Goal: Task Accomplishment & Management: Use online tool/utility

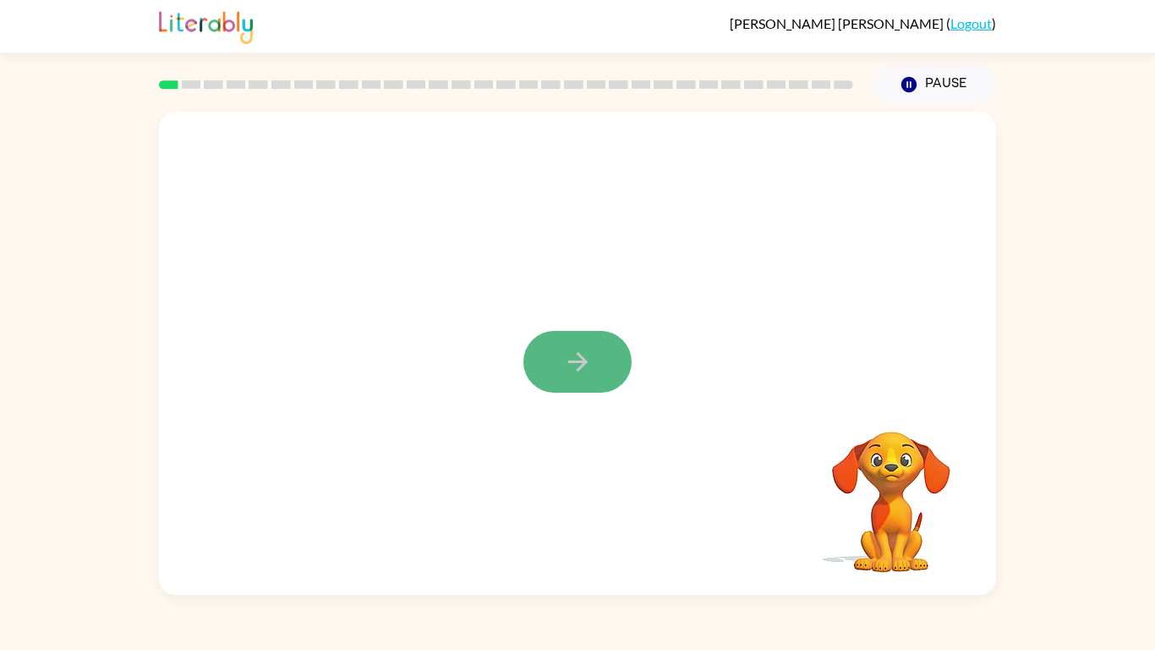
click at [564, 376] on icon "button" at bounding box center [578, 362] width 30 height 30
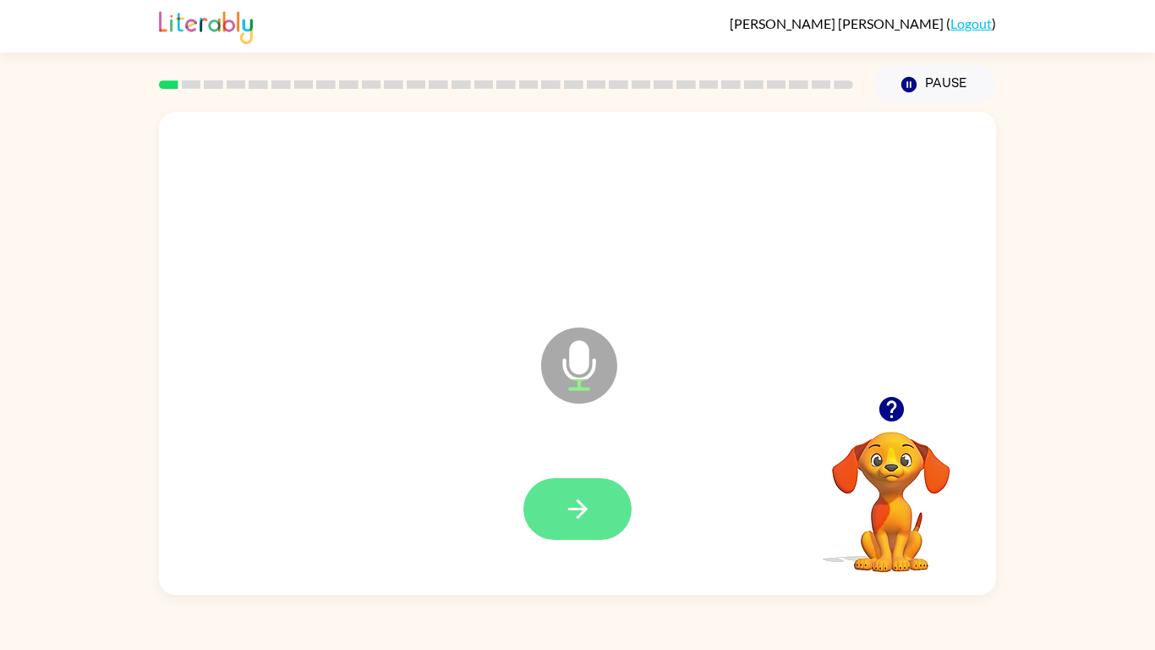
click at [605, 505] on button "button" at bounding box center [578, 509] width 108 height 62
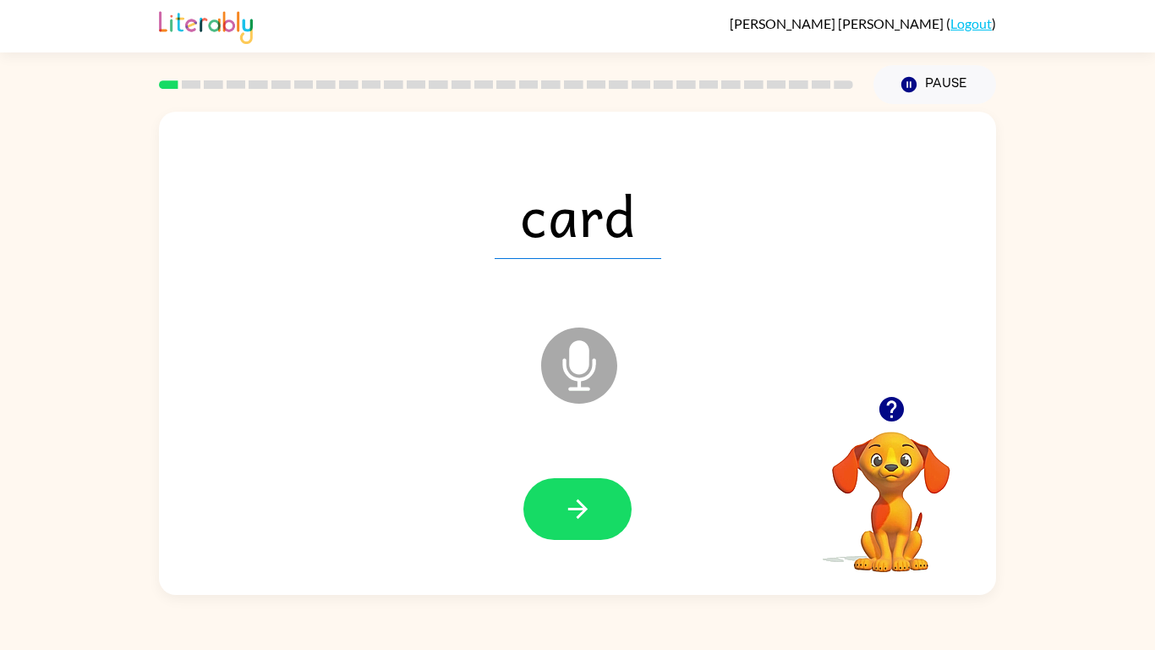
click at [605, 505] on button "button" at bounding box center [578, 509] width 108 height 62
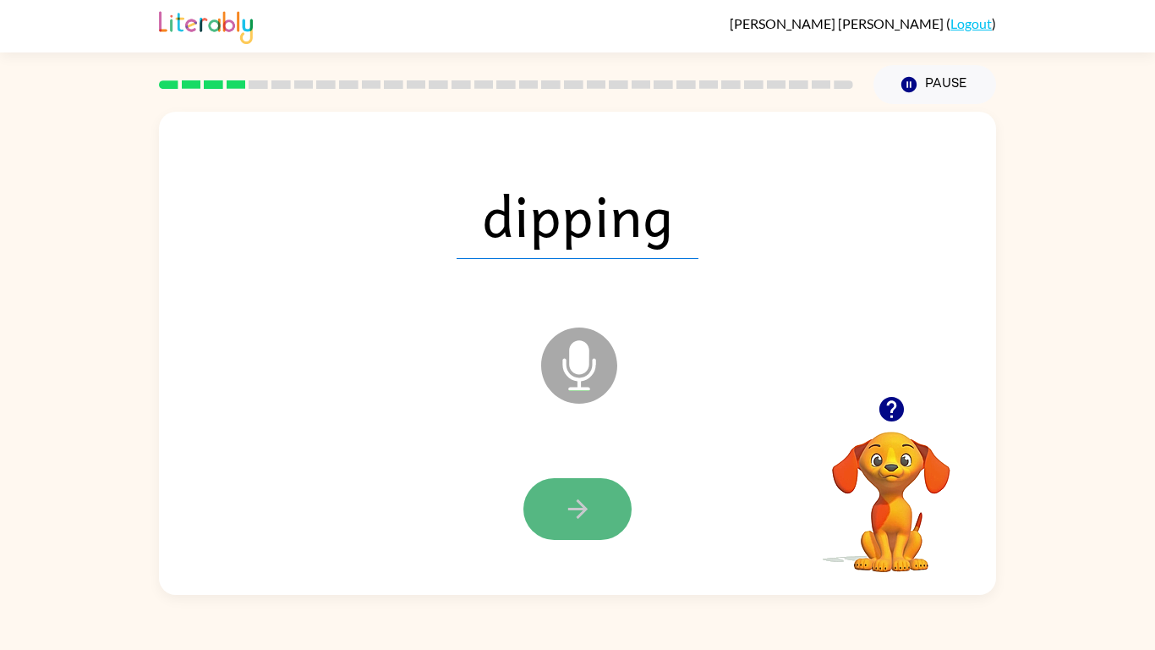
click at [607, 508] on button "button" at bounding box center [578, 509] width 108 height 62
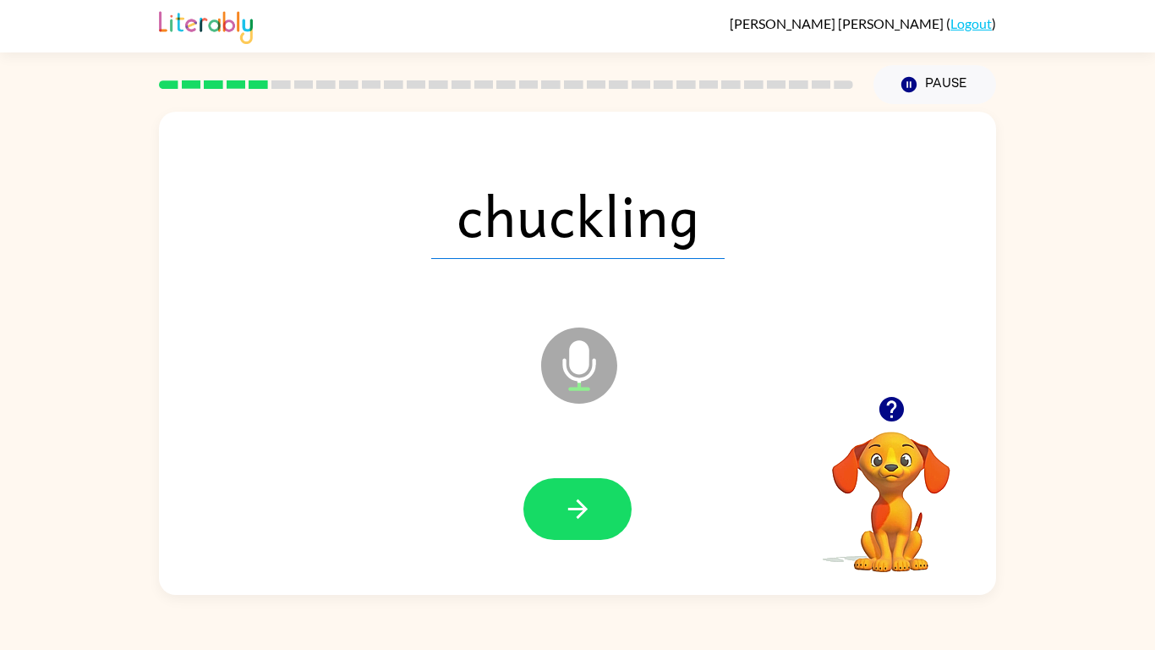
click at [607, 508] on button "button" at bounding box center [578, 509] width 108 height 62
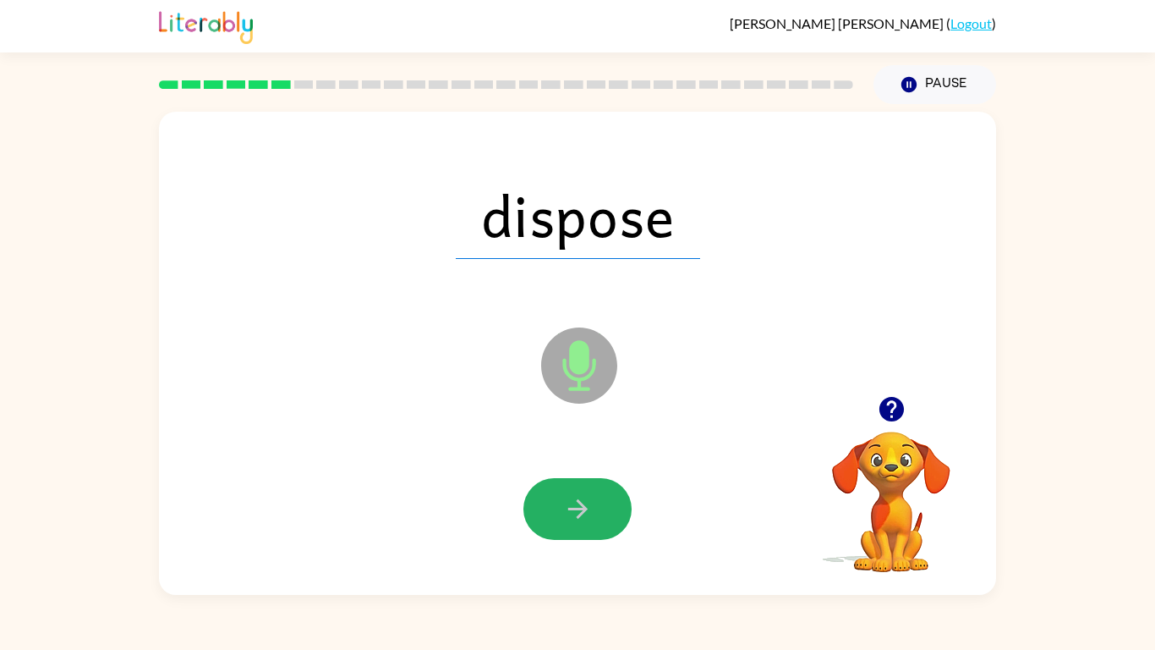
click at [607, 508] on button "button" at bounding box center [578, 509] width 108 height 62
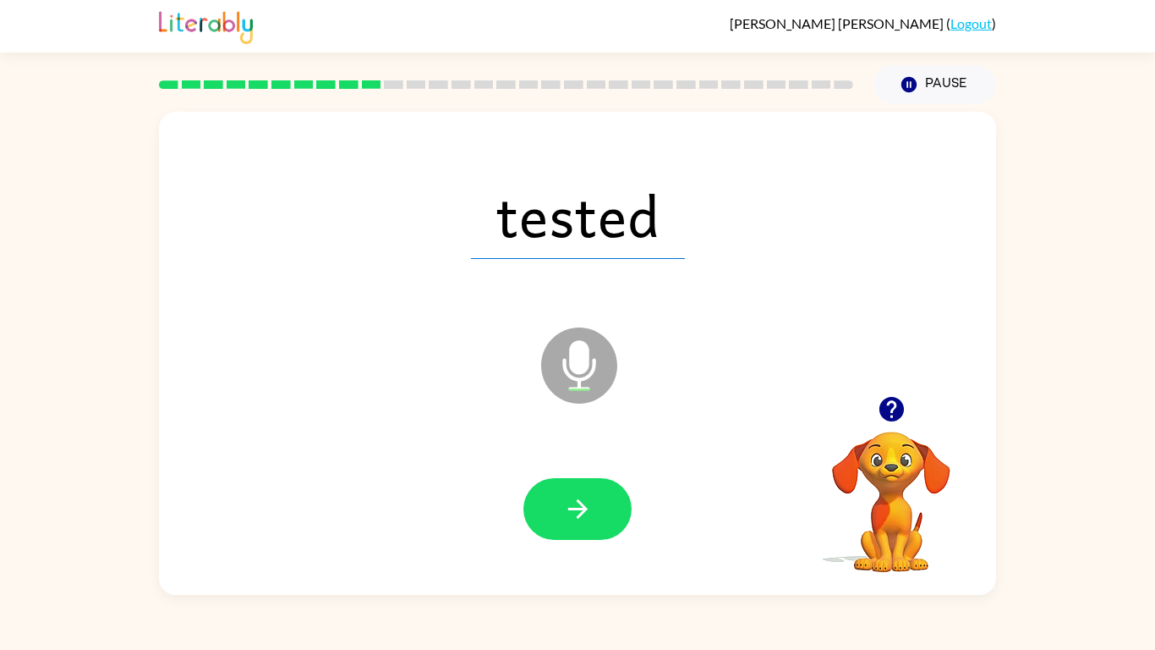
click at [607, 508] on button "button" at bounding box center [578, 509] width 108 height 62
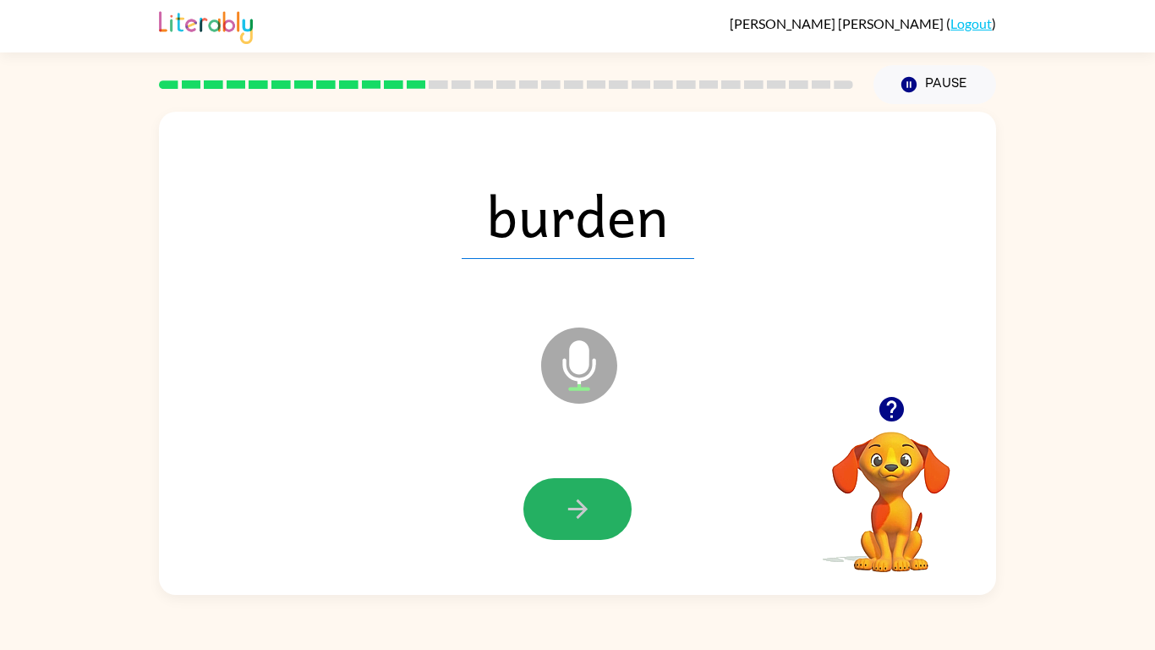
click at [607, 508] on button "button" at bounding box center [578, 509] width 108 height 62
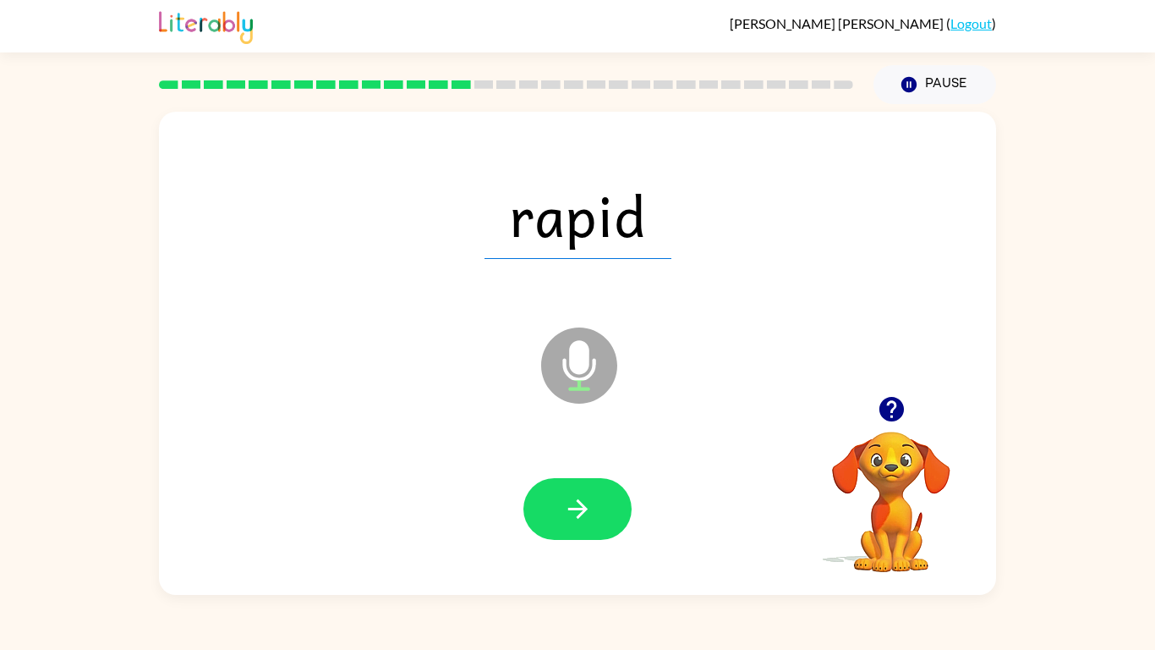
click at [607, 508] on button "button" at bounding box center [578, 509] width 108 height 62
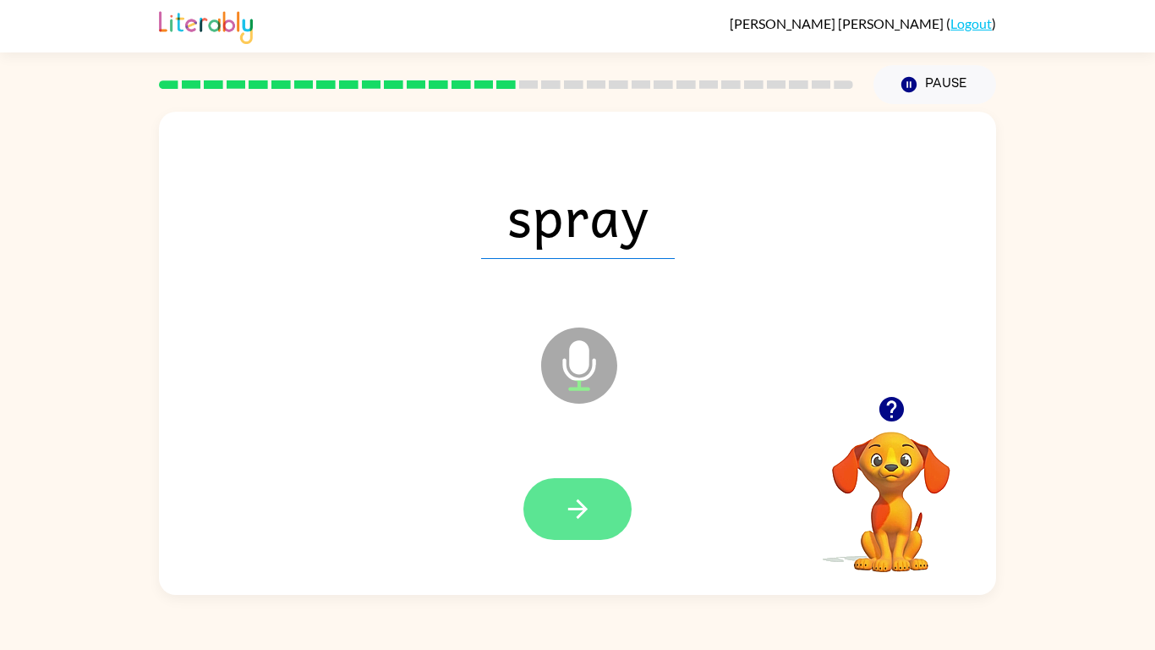
click at [573, 495] on icon "button" at bounding box center [578, 509] width 30 height 30
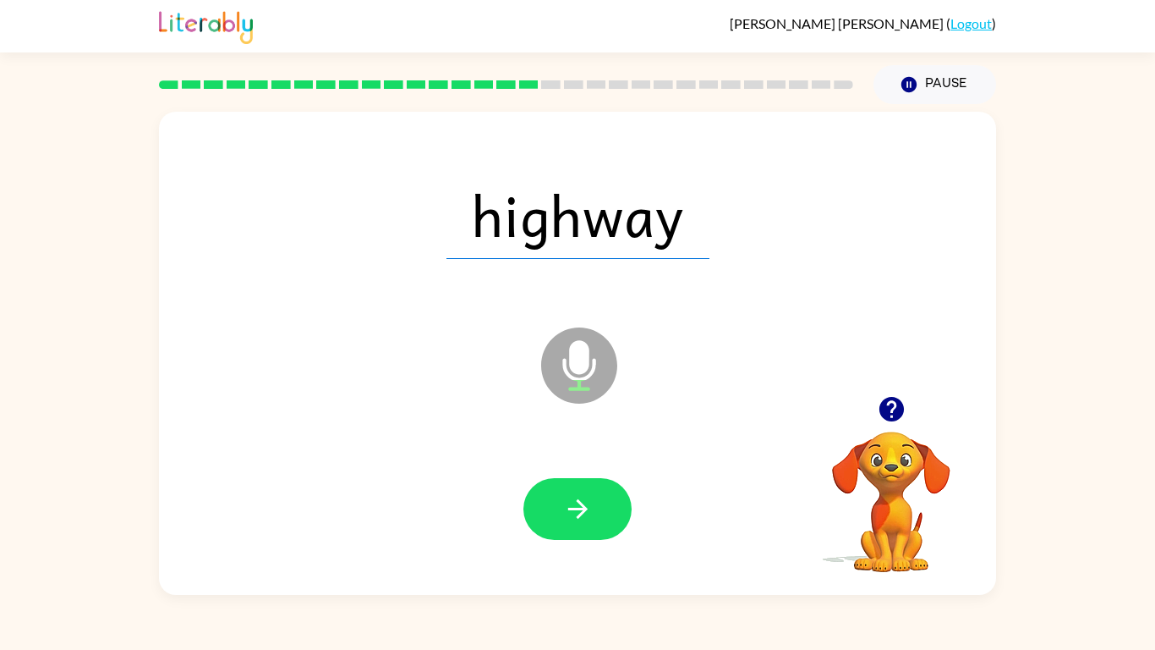
click at [573, 495] on icon "button" at bounding box center [578, 509] width 30 height 30
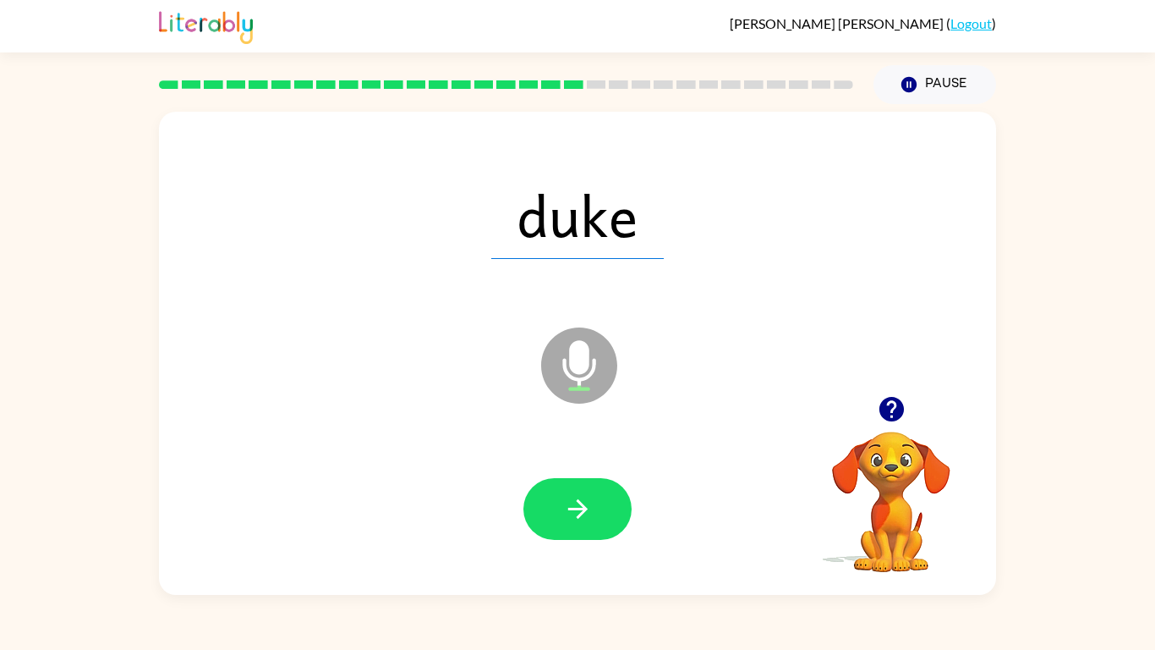
click at [573, 495] on icon "button" at bounding box center [578, 509] width 30 height 30
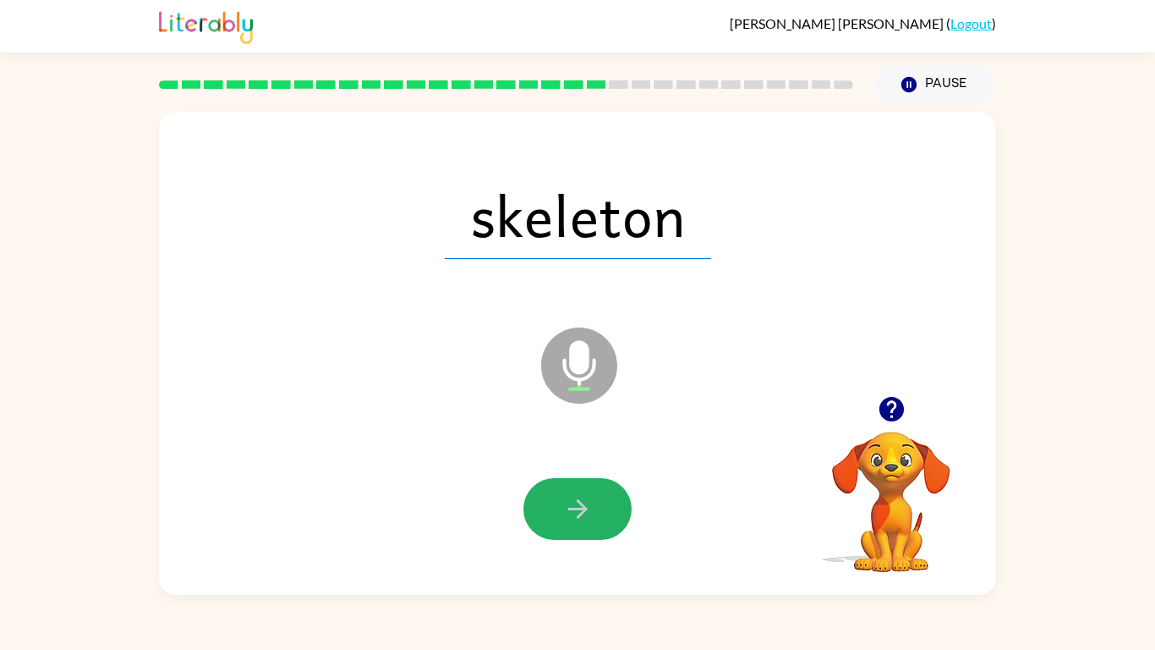
click at [573, 495] on icon "button" at bounding box center [578, 509] width 30 height 30
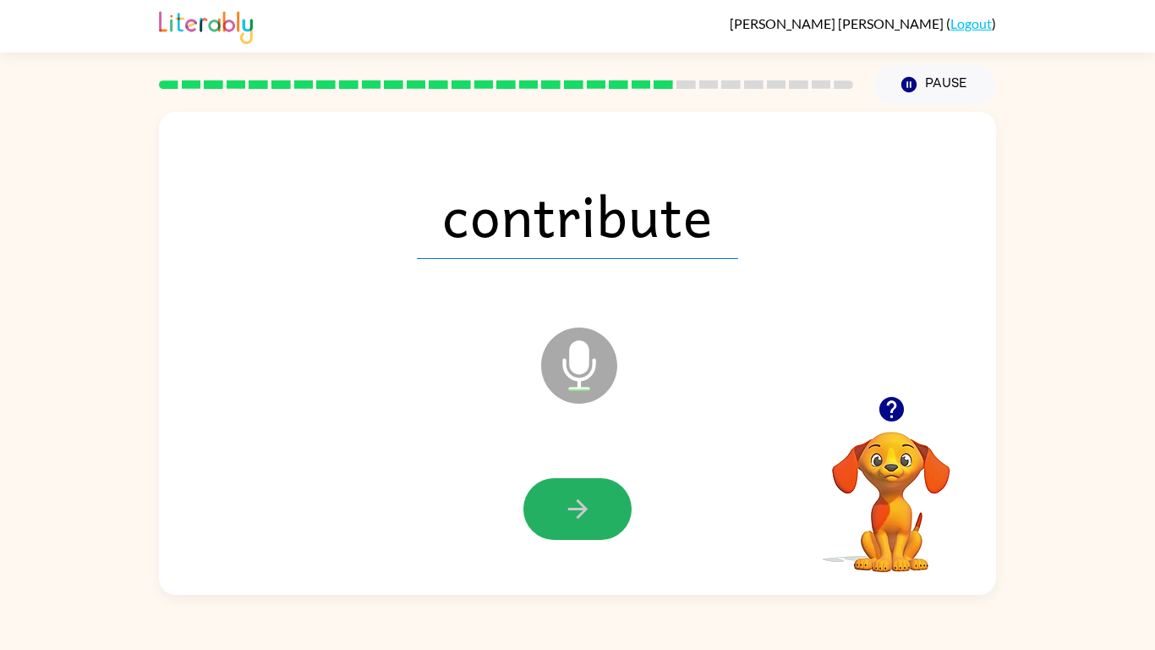
click at [573, 495] on icon "button" at bounding box center [578, 509] width 30 height 30
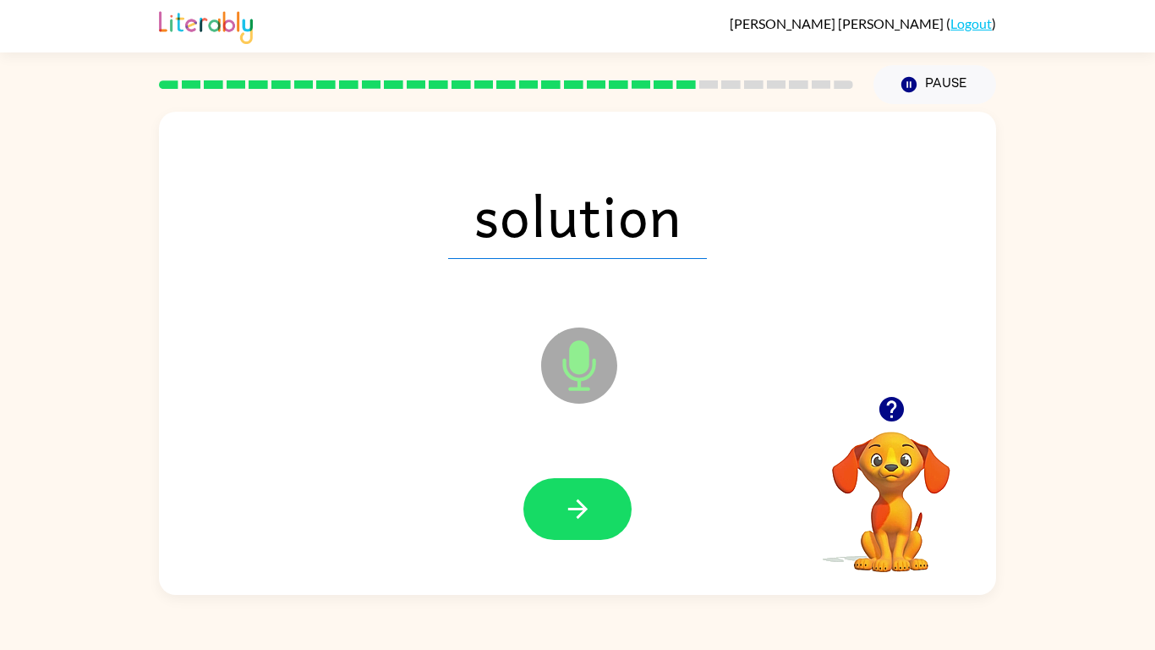
click at [573, 495] on icon "button" at bounding box center [578, 509] width 30 height 30
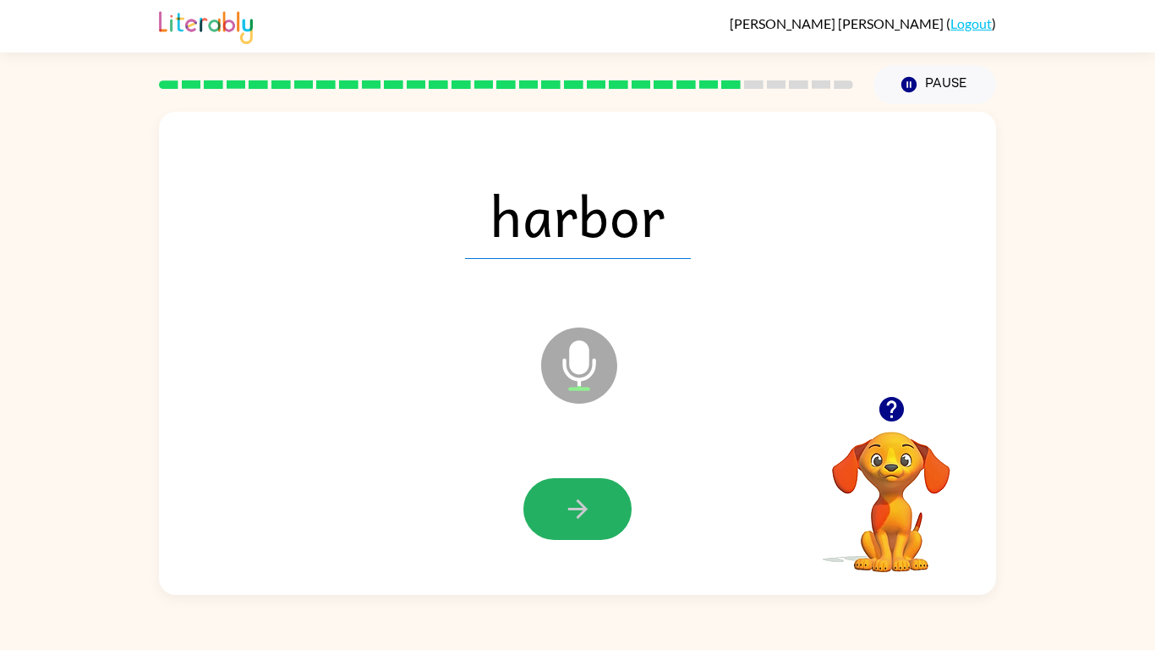
click at [573, 495] on icon "button" at bounding box center [578, 509] width 30 height 30
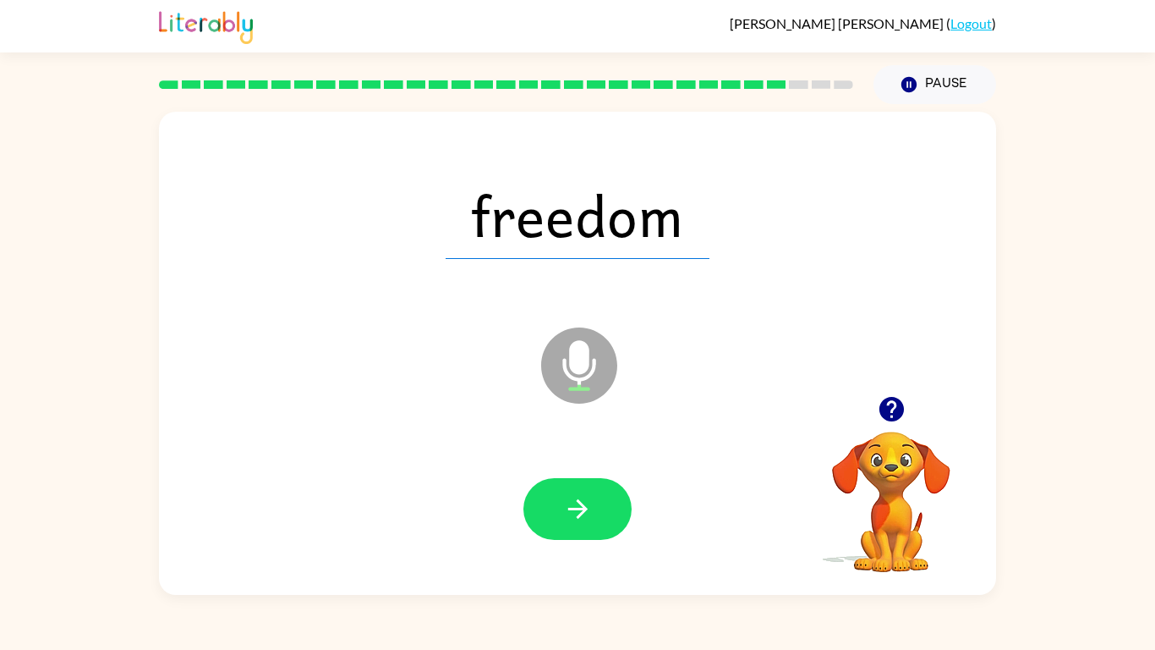
click at [573, 495] on icon "button" at bounding box center [578, 509] width 30 height 30
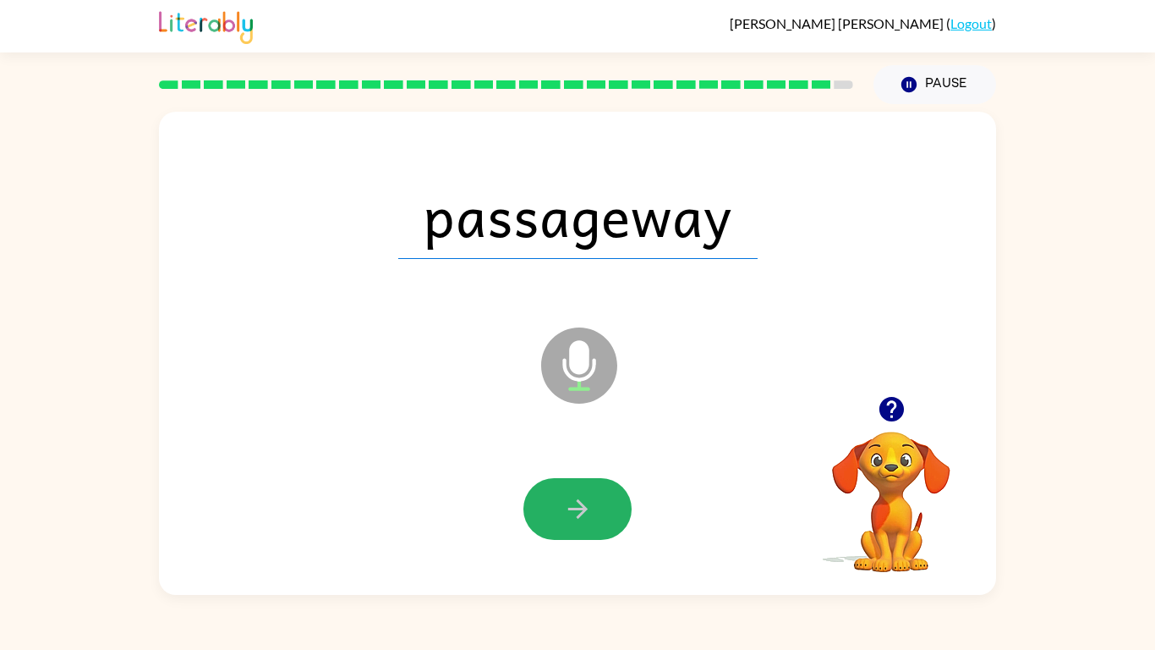
click at [573, 495] on icon "button" at bounding box center [578, 509] width 30 height 30
